Goal: Information Seeking & Learning: Learn about a topic

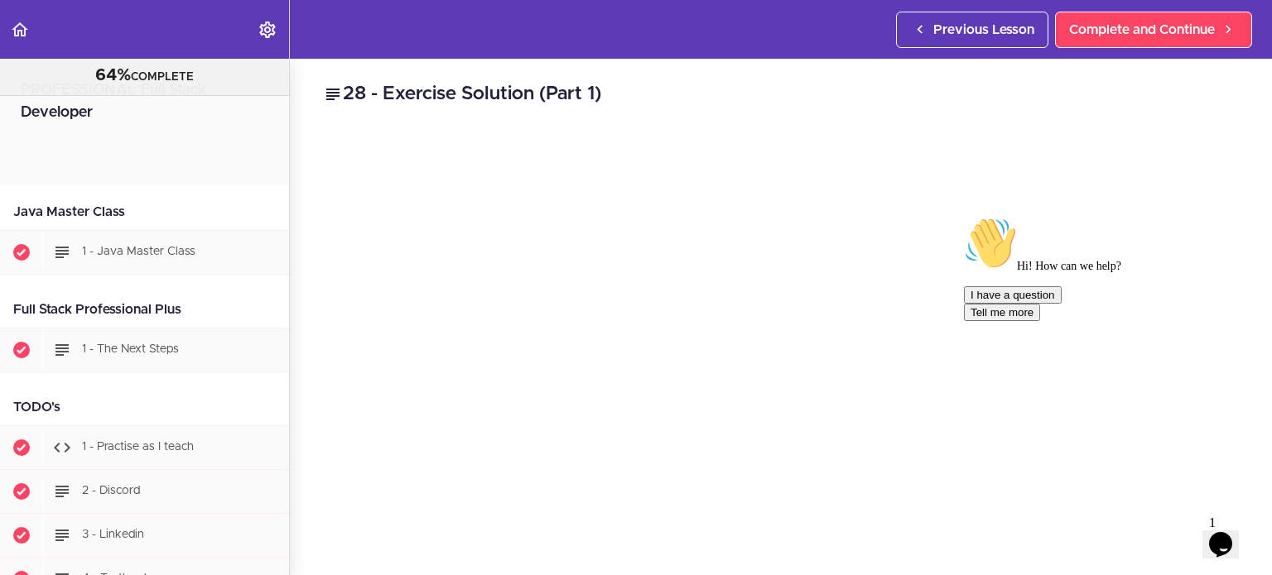
scroll to position [26950, 0]
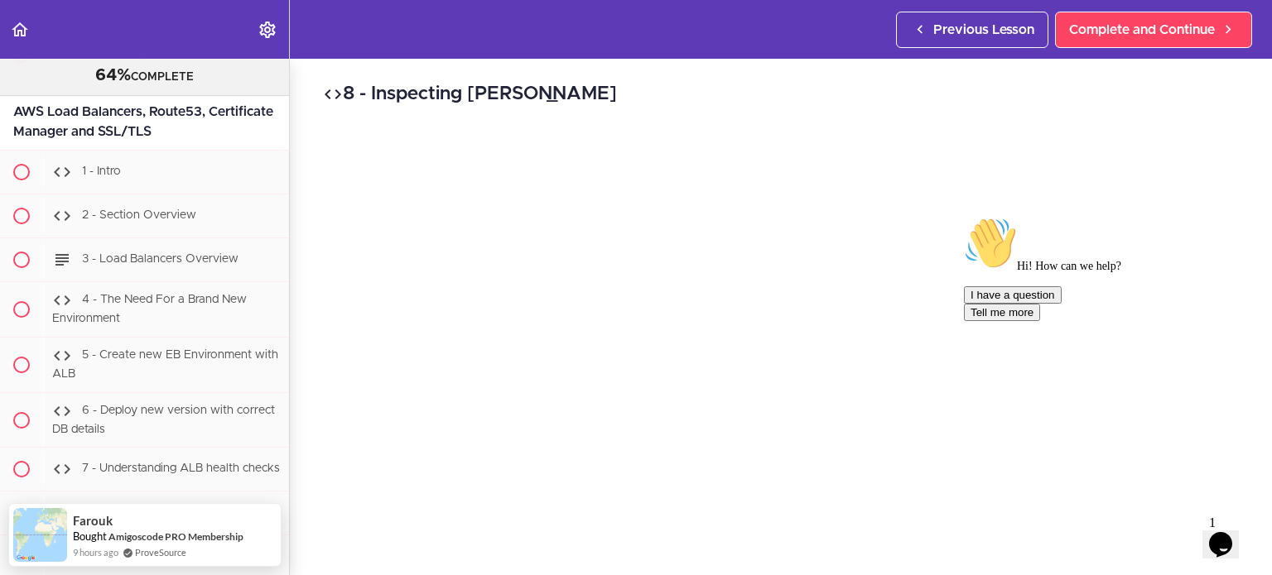
scroll to position [26741, 0]
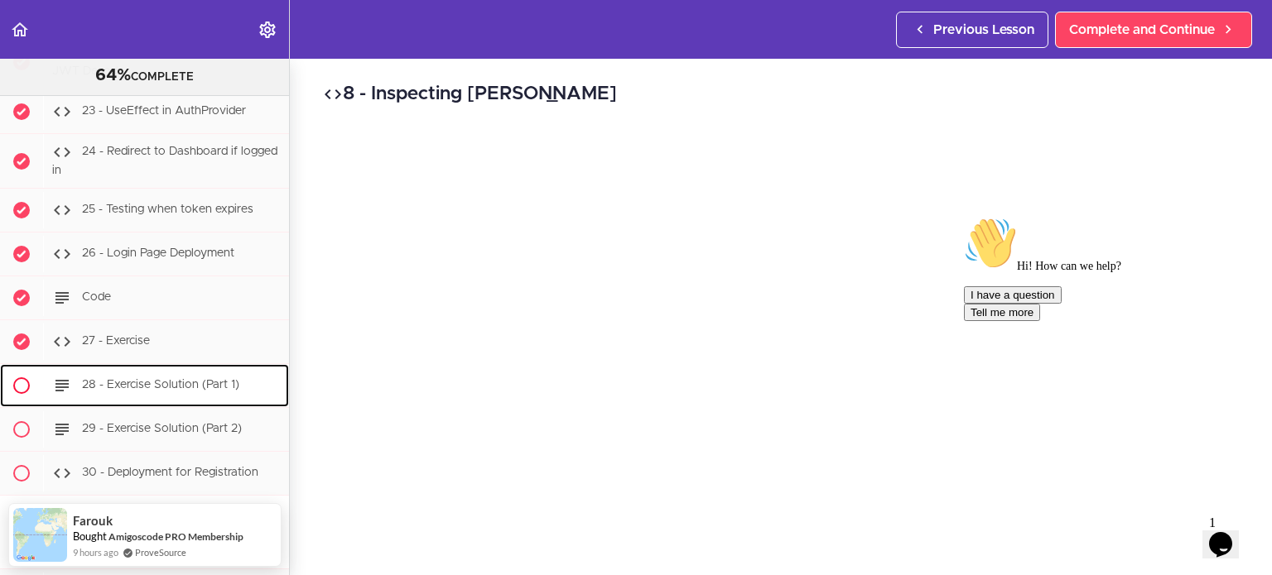
click at [212, 380] on span "28 - Exercise Solution (Part 1)" at bounding box center [160, 386] width 157 height 12
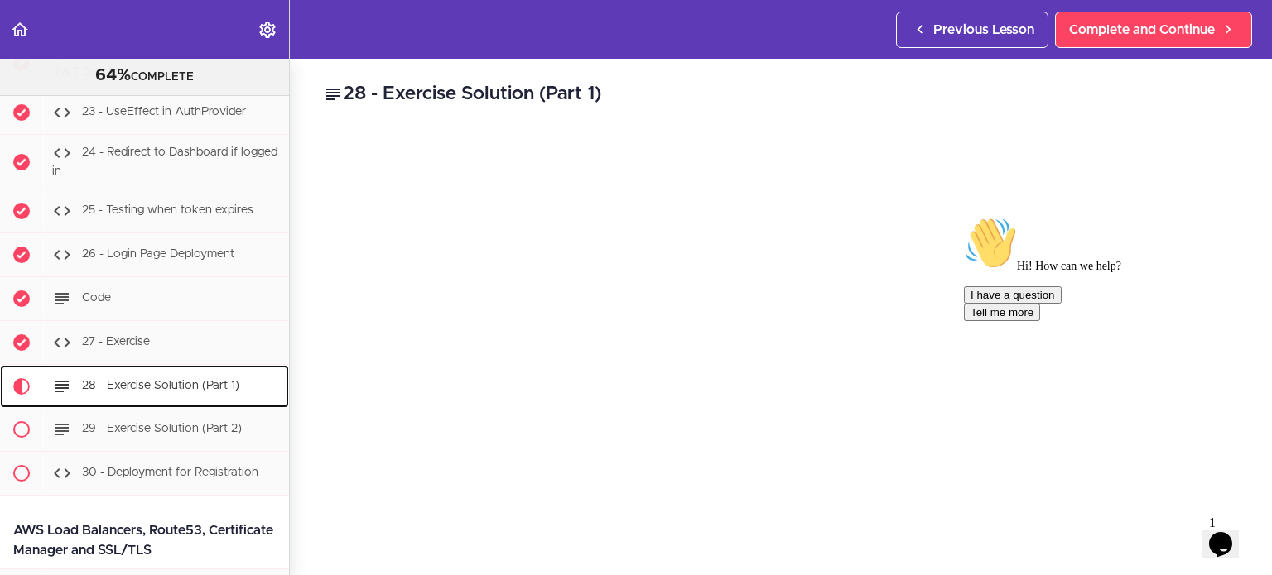
scroll to position [26950, 0]
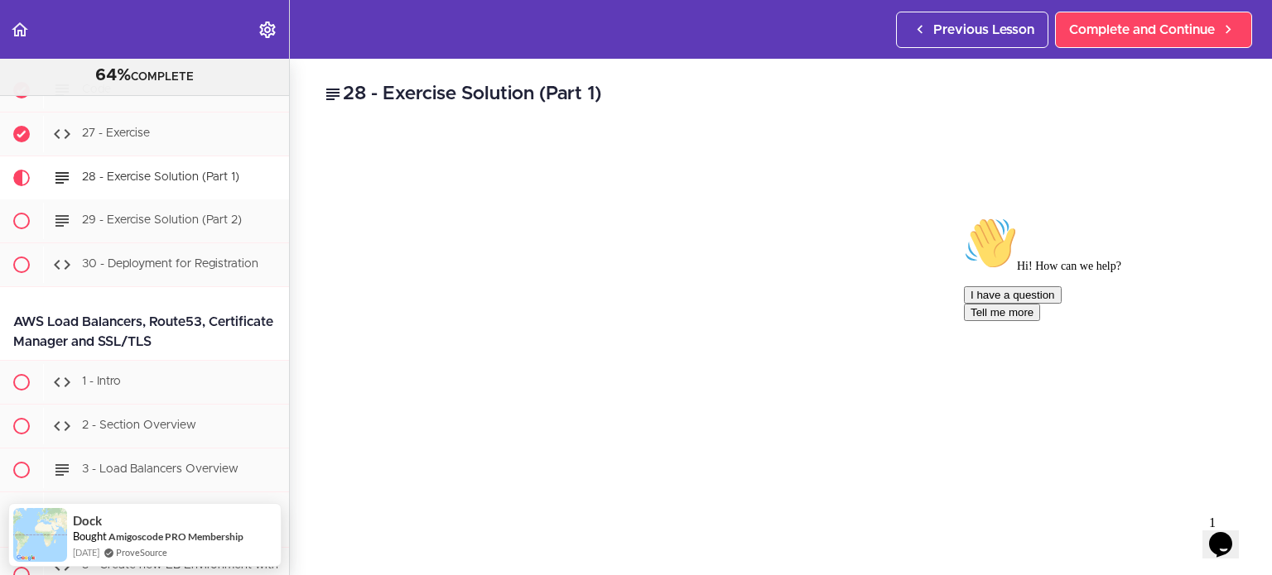
click at [964, 217] on icon "Chat attention grabber" at bounding box center [964, 217] width 0 height 0
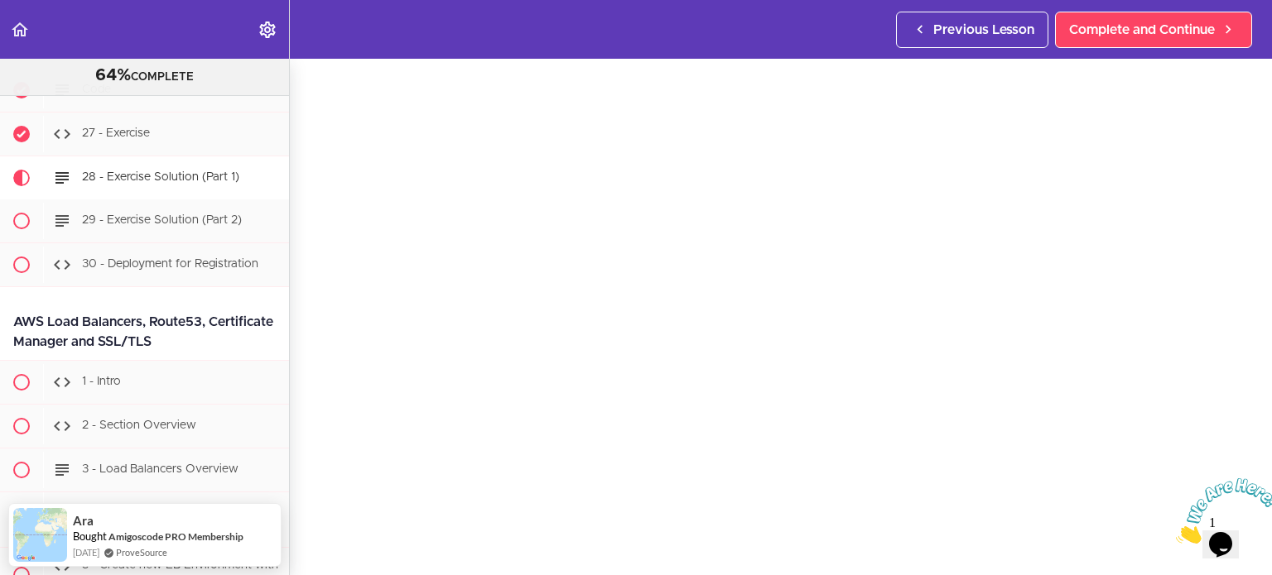
scroll to position [63, 0]
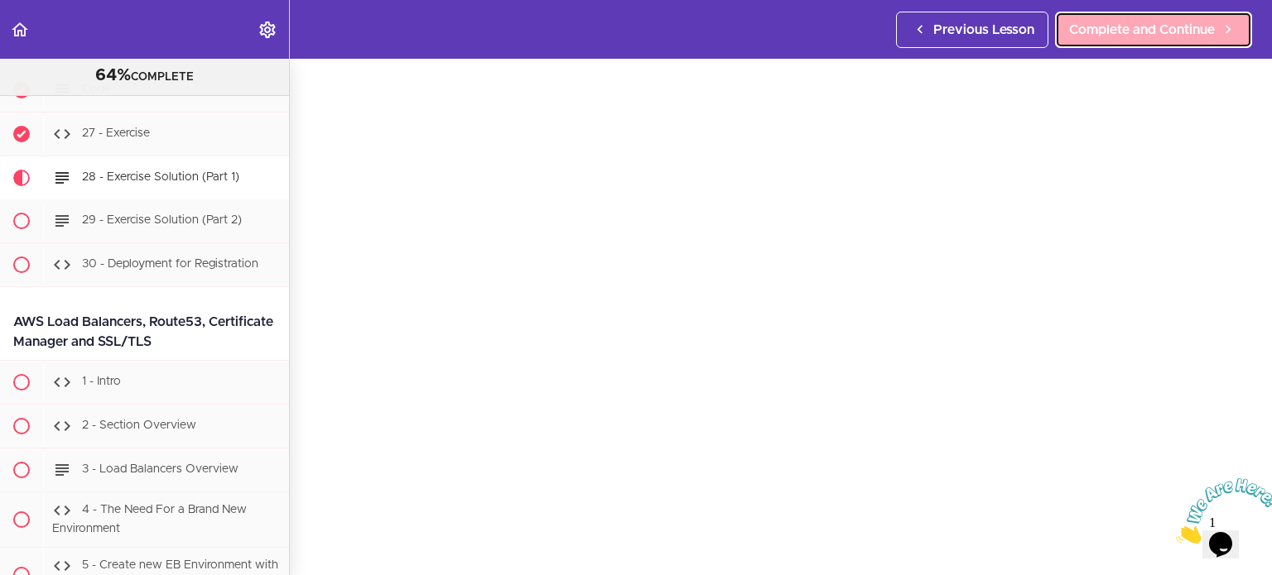
click at [1192, 29] on span "Complete and Continue" at bounding box center [1142, 30] width 146 height 20
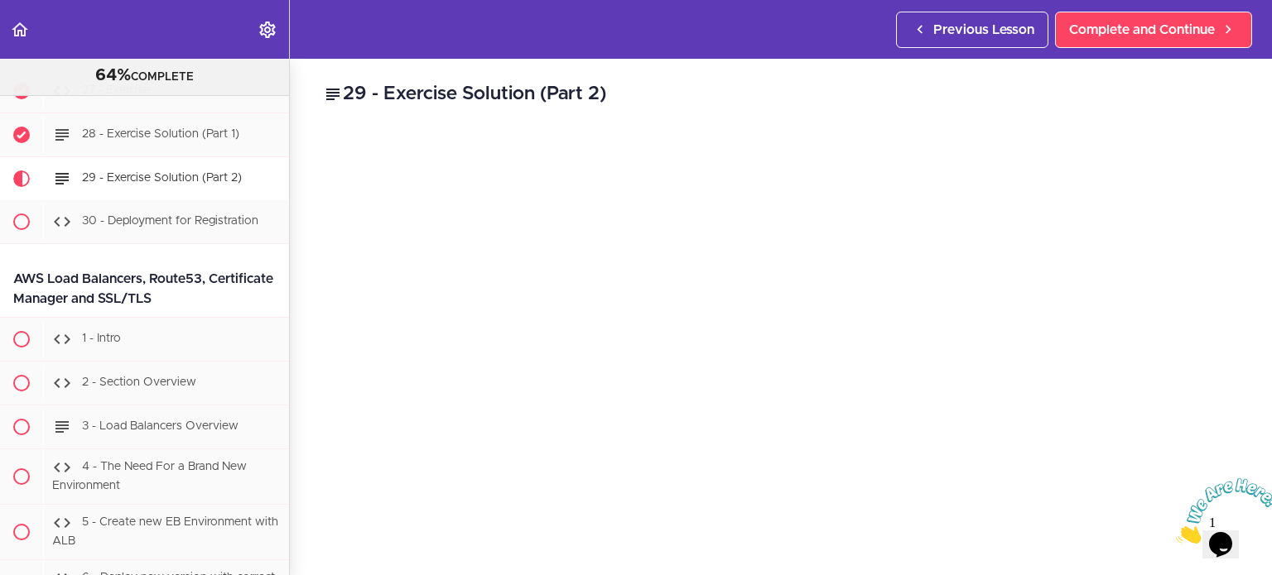
scroll to position [411, 0]
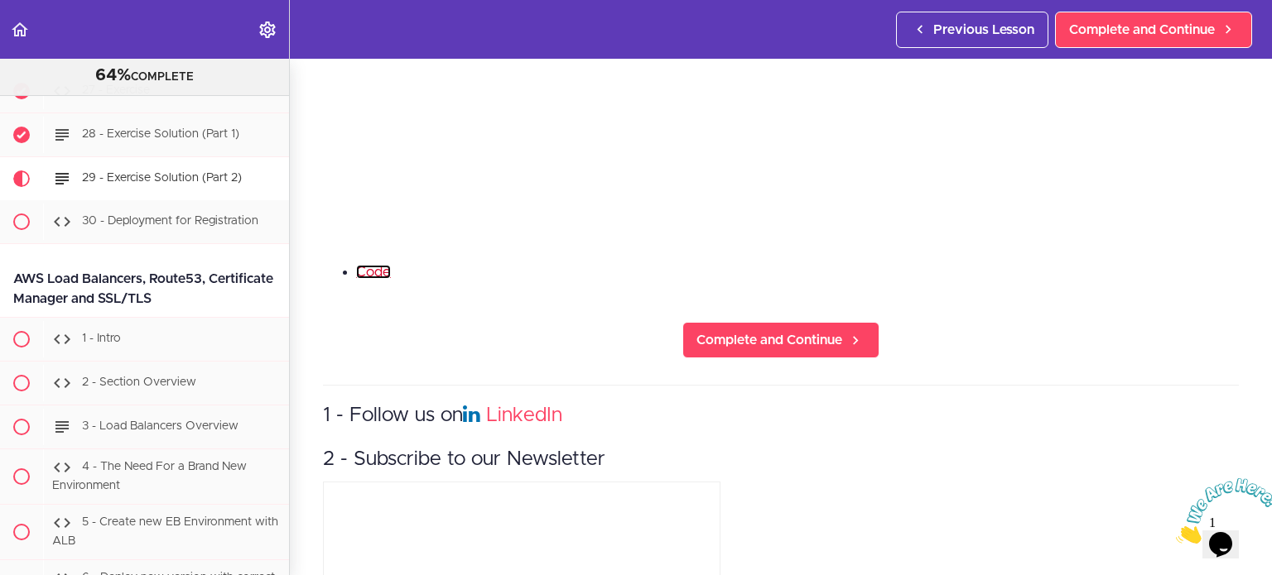
click at [373, 267] on link "Code" at bounding box center [373, 272] width 35 height 14
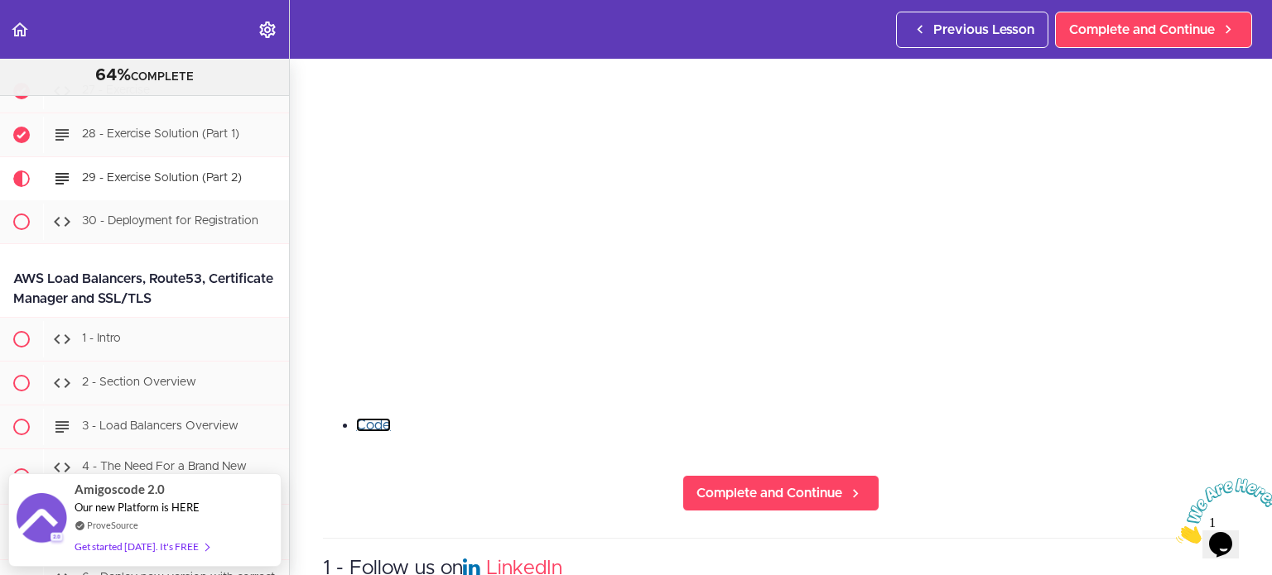
scroll to position [82, 0]
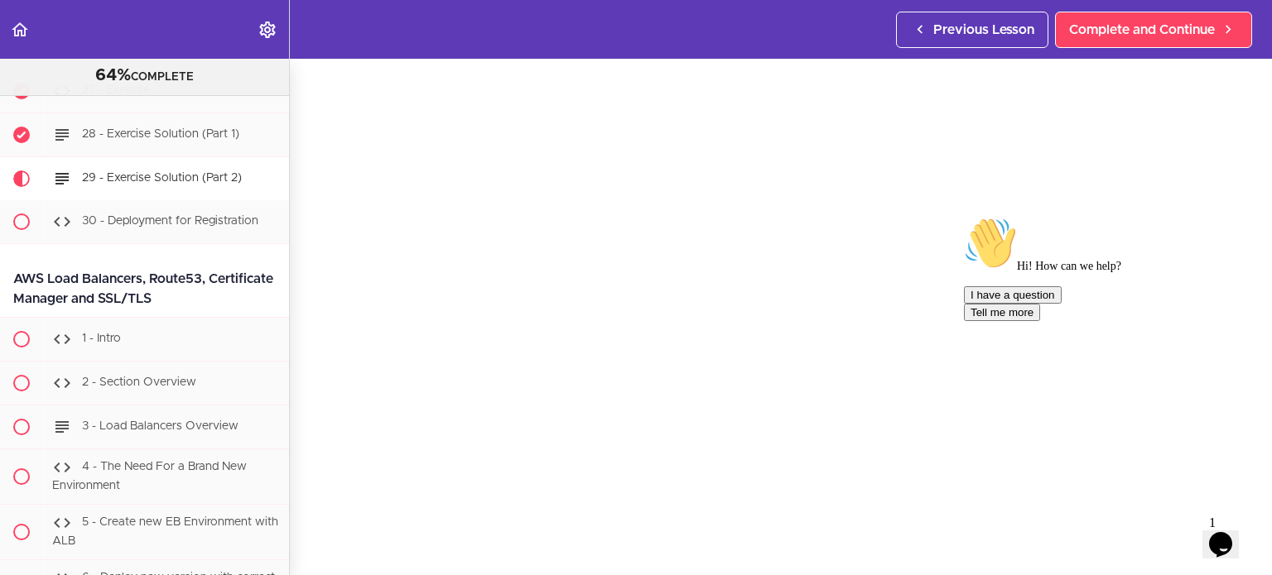
click at [964, 217] on icon "Chat attention grabber" at bounding box center [964, 217] width 0 height 0
